Goal: Information Seeking & Learning: Learn about a topic

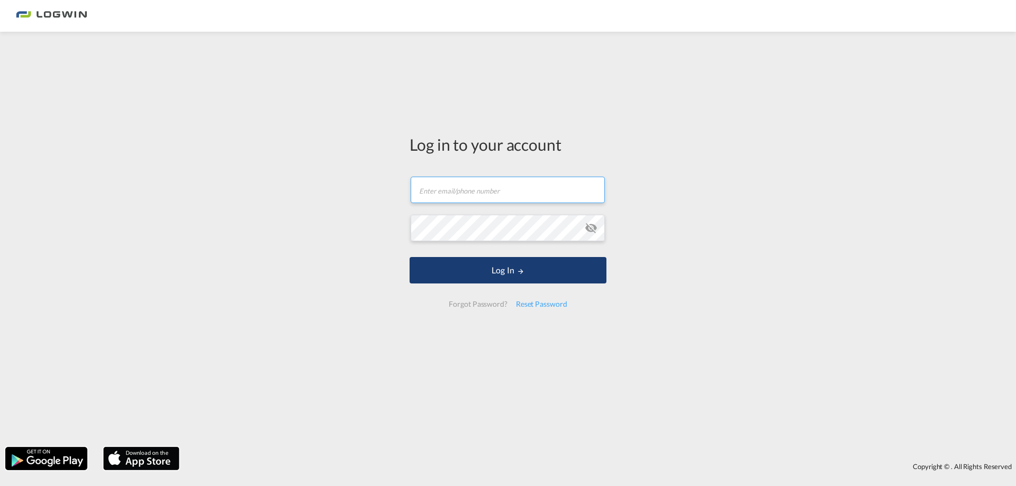
type input "[PERSON_NAME][EMAIL_ADDRESS][PERSON_NAME][DOMAIN_NAME]"
click at [464, 277] on button "Log In" at bounding box center [508, 270] width 197 height 26
